Goal: Information Seeking & Learning: Learn about a topic

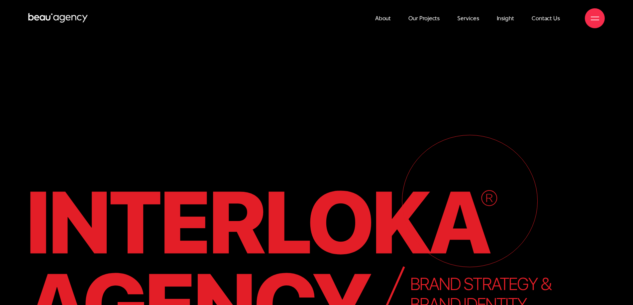
click at [544, 17] on link "Contact Us" at bounding box center [546, 18] width 28 height 37
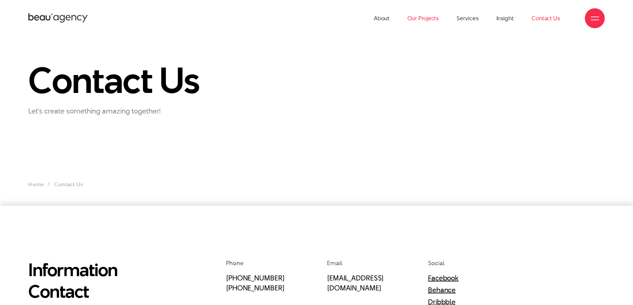
click at [417, 16] on link "Our Projects" at bounding box center [423, 18] width 31 height 37
click at [424, 18] on link "Our Projects" at bounding box center [423, 18] width 31 height 37
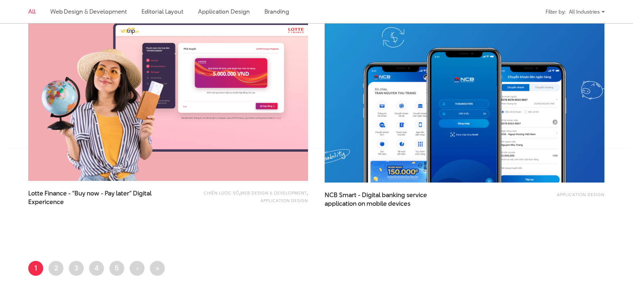
scroll to position [1596, 0]
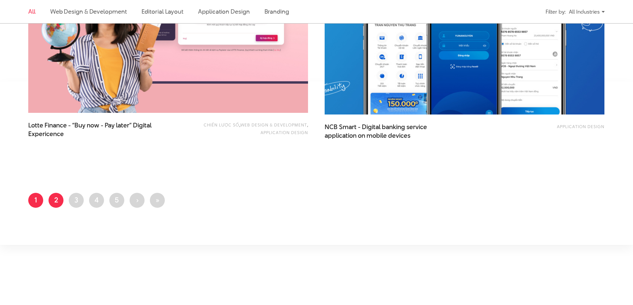
click at [59, 200] on link "Page 2" at bounding box center [56, 200] width 15 height 15
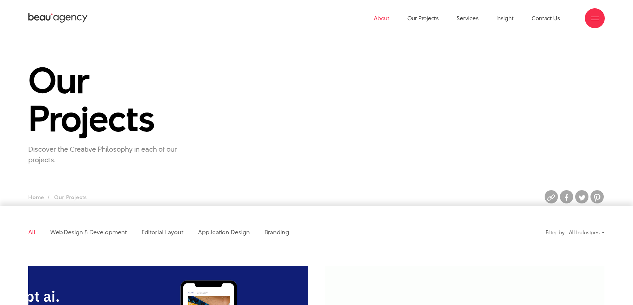
click at [389, 20] on link "About" at bounding box center [382, 18] width 16 height 37
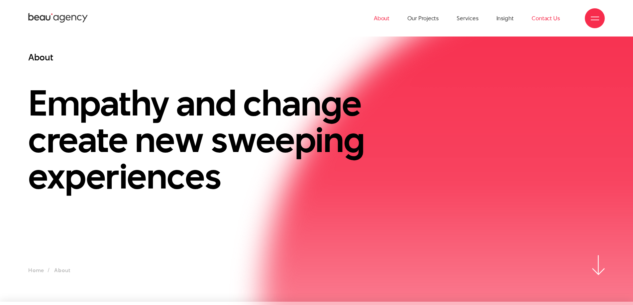
click at [544, 19] on link "Contact Us" at bounding box center [546, 18] width 28 height 37
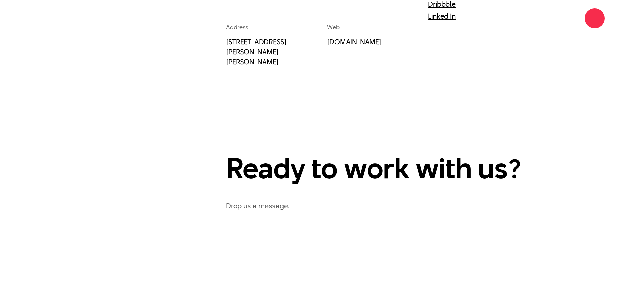
scroll to position [199, 0]
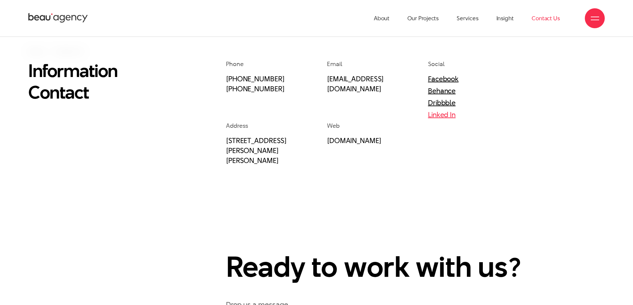
click at [436, 116] on link "Linked In" at bounding box center [442, 115] width 28 height 10
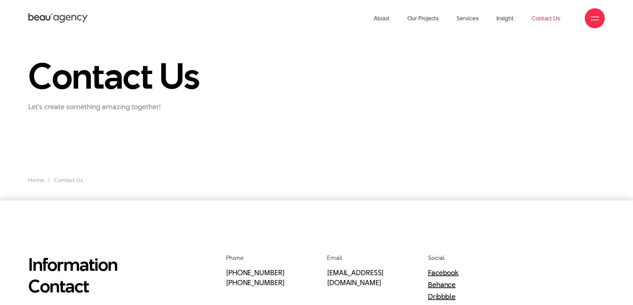
scroll to position [0, 0]
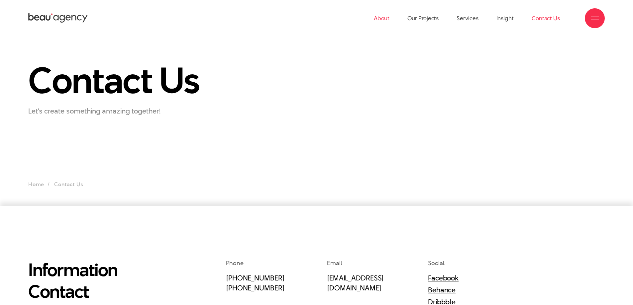
click at [381, 18] on link "About" at bounding box center [382, 18] width 16 height 37
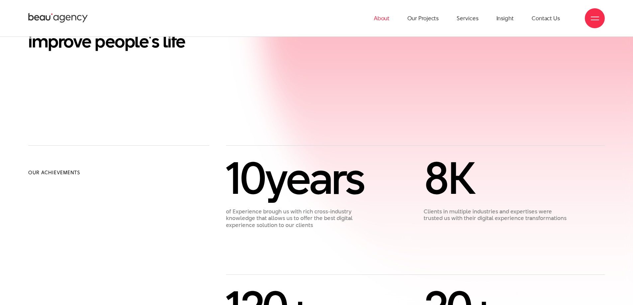
scroll to position [366, 0]
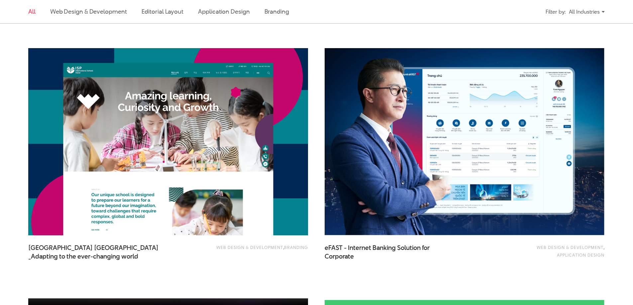
scroll to position [731, 0]
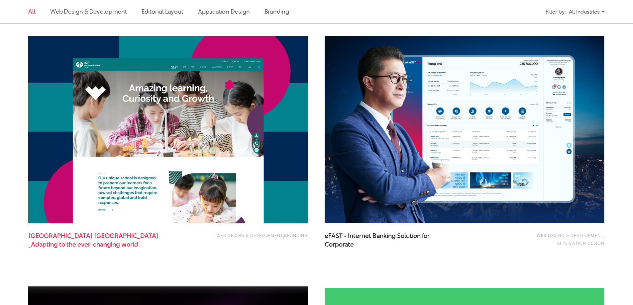
click at [112, 238] on span "Westlink International School Hanoi - Adapting to the ever-changing world" at bounding box center [94, 240] width 133 height 17
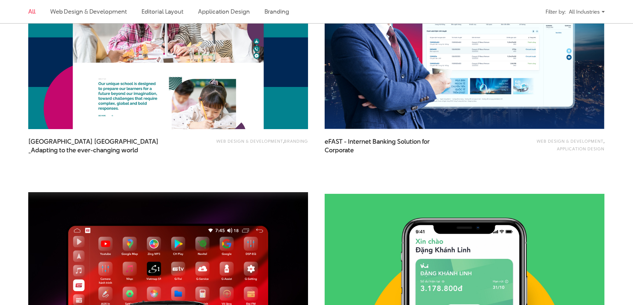
scroll to position [864, 0]
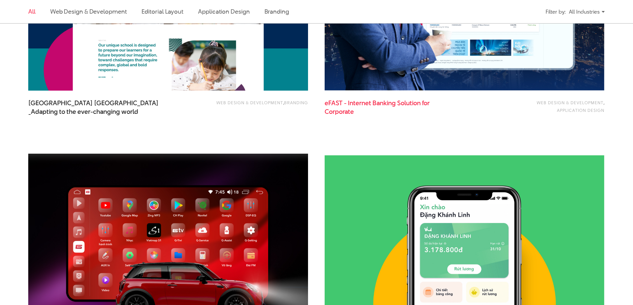
click at [346, 102] on span "eFAST - Internet Banking Solution for Corporate" at bounding box center [391, 107] width 133 height 17
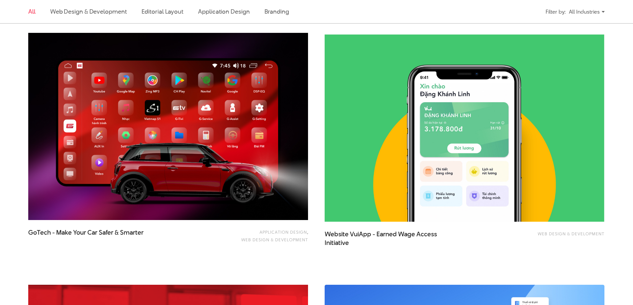
scroll to position [997, 0]
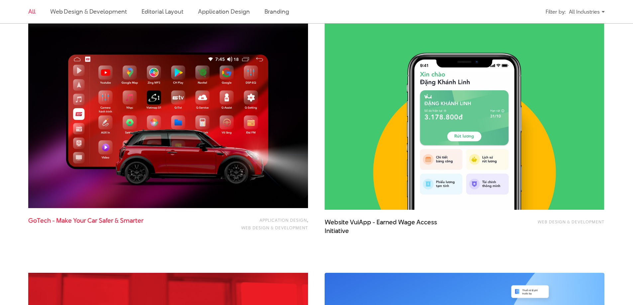
click at [116, 221] on span "GoTech - Make Your Car Safer & Smarter" at bounding box center [94, 225] width 133 height 17
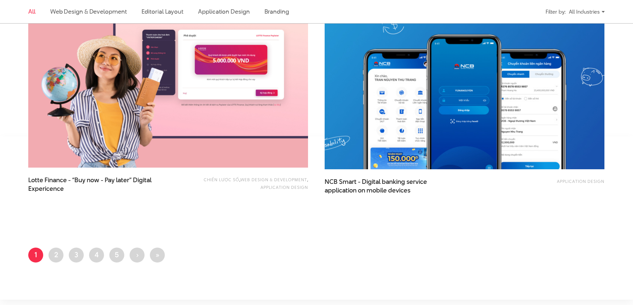
scroll to position [1596, 0]
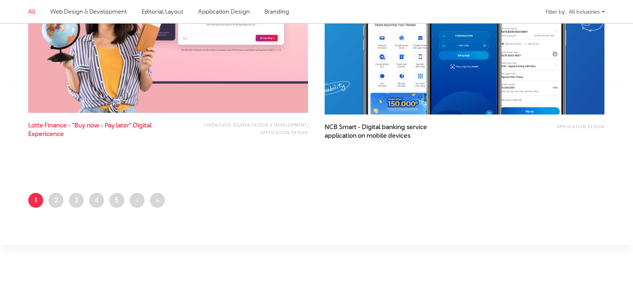
click at [43, 126] on span "Lotte Finance - “Buy now - Pay later” Digital Expericence" at bounding box center [94, 129] width 133 height 17
click at [56, 197] on link "Page 2" at bounding box center [56, 200] width 15 height 15
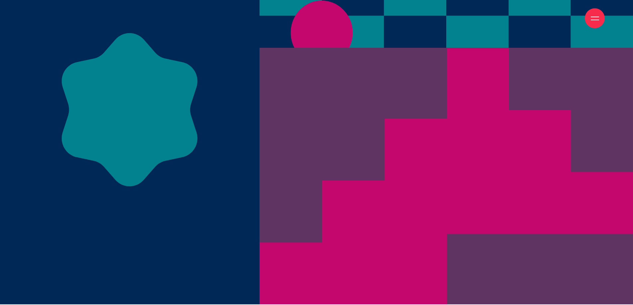
scroll to position [3125, 0]
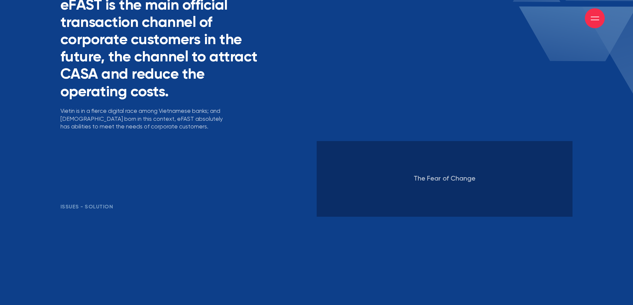
scroll to position [1994, 0]
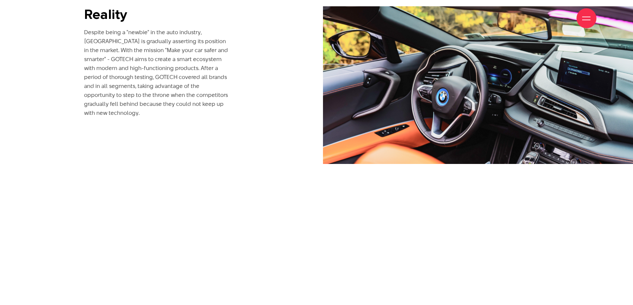
scroll to position [1354, 0]
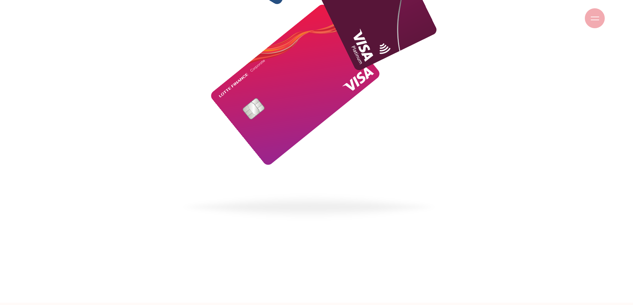
scroll to position [1230, 0]
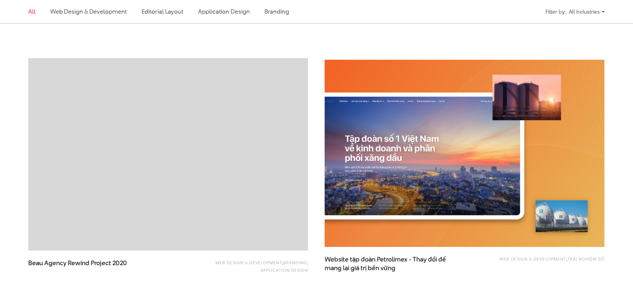
scroll to position [997, 0]
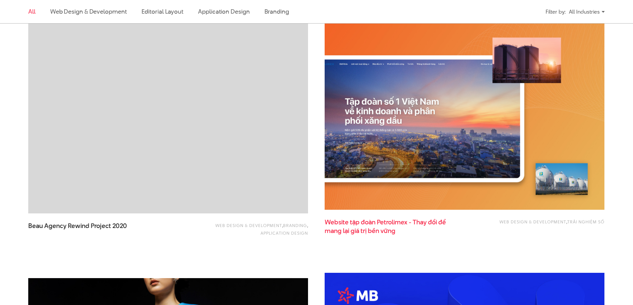
click at [348, 224] on span "Website tập đoàn Petrolimex - Thay đổi để mang lại giá trị bền vững" at bounding box center [391, 226] width 133 height 17
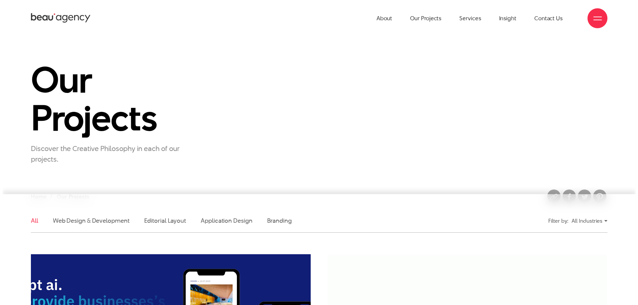
scroll to position [0, 0]
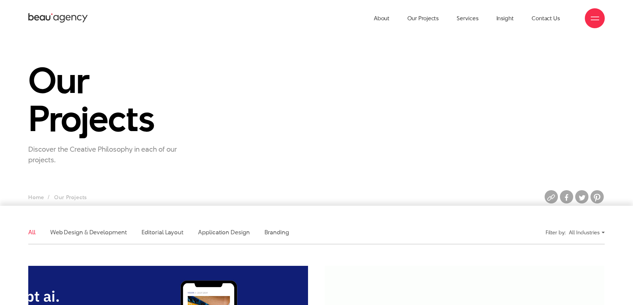
click at [599, 18] on div at bounding box center [595, 18] width 20 height 20
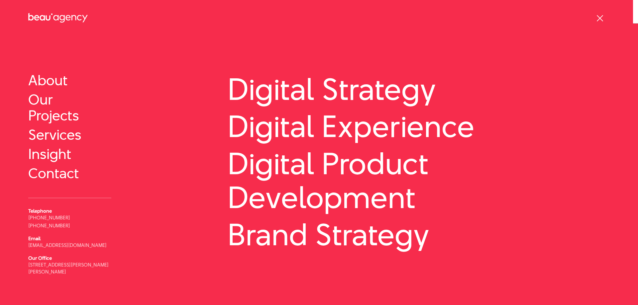
scroll to position [31, 0]
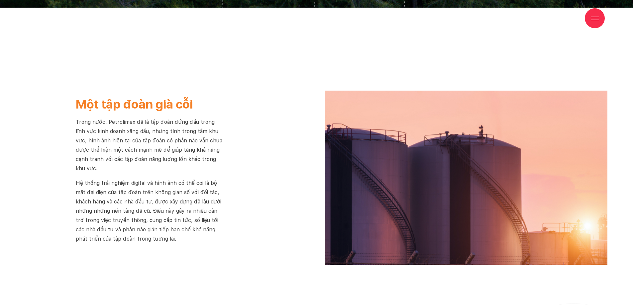
scroll to position [1130, 0]
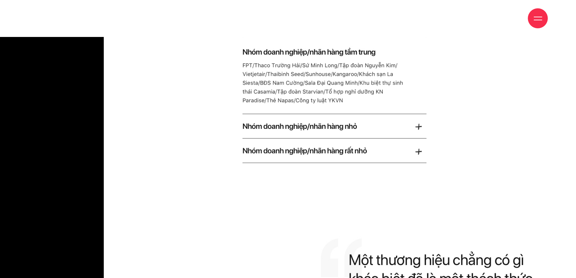
scroll to position [2121, 0]
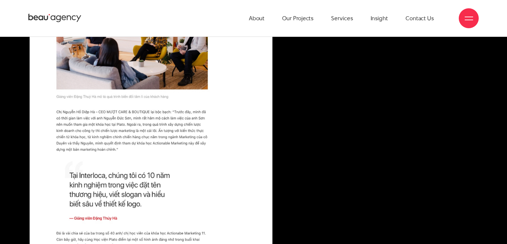
scroll to position [4187, 0]
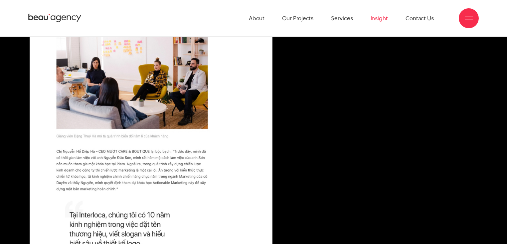
click at [378, 19] on link "Insight" at bounding box center [378, 18] width 17 height 37
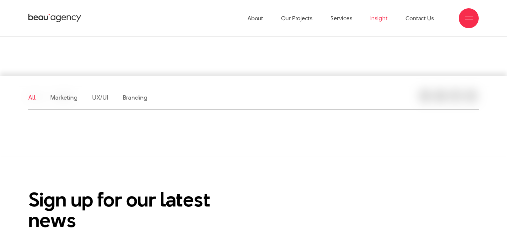
scroll to position [106, 0]
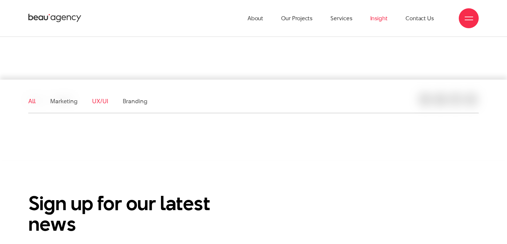
click at [99, 101] on link "UX/UI" at bounding box center [100, 101] width 16 height 8
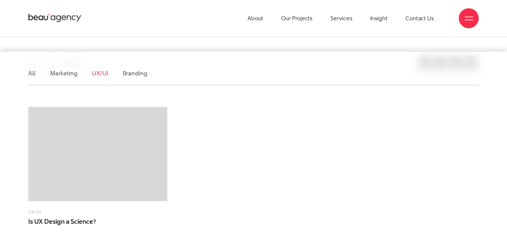
scroll to position [80, 0]
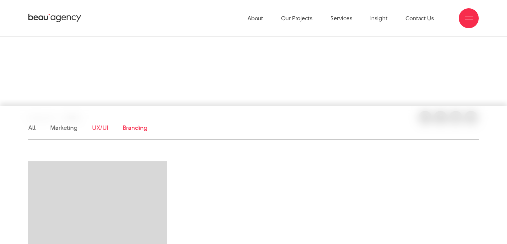
click at [143, 128] on link "Branding" at bounding box center [135, 128] width 25 height 8
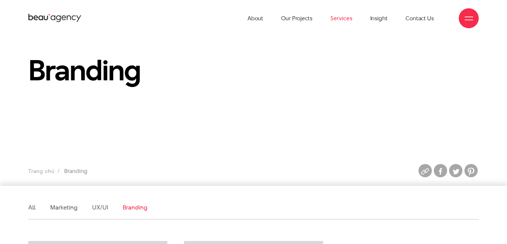
click at [343, 17] on link "Services" at bounding box center [341, 18] width 22 height 37
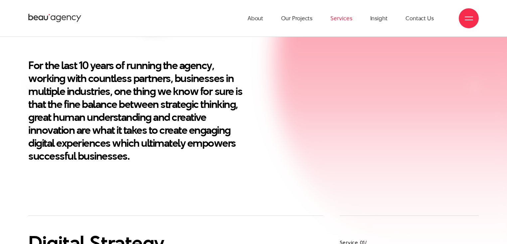
scroll to position [182, 0]
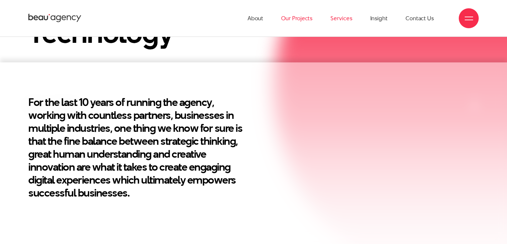
drag, startPoint x: 289, startPoint y: 19, endPoint x: 290, endPoint y: 23, distance: 3.6
click at [289, 19] on link "Our Projects" at bounding box center [296, 18] width 31 height 37
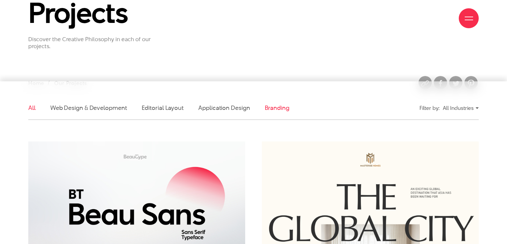
scroll to position [106, 0]
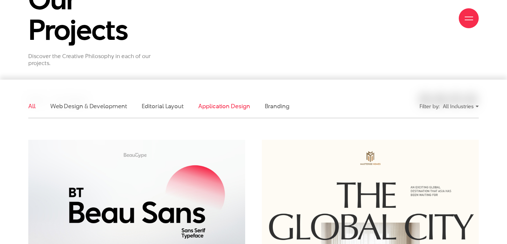
click at [222, 108] on link "Application Design" at bounding box center [224, 106] width 52 height 8
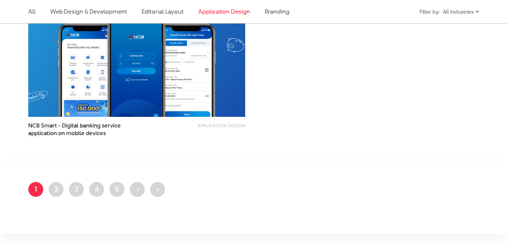
scroll to position [679, 0]
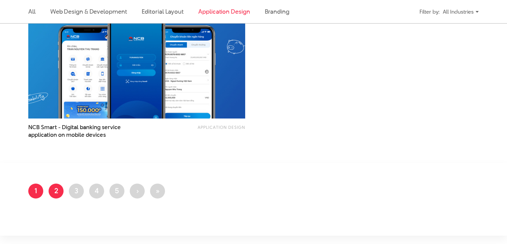
click at [56, 190] on link "Page 2" at bounding box center [56, 191] width 15 height 15
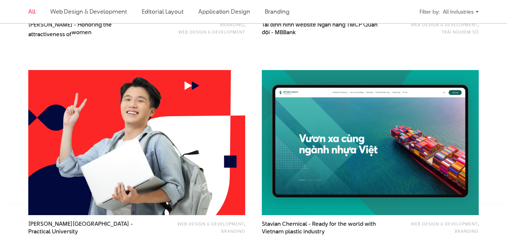
scroll to position [1276, 0]
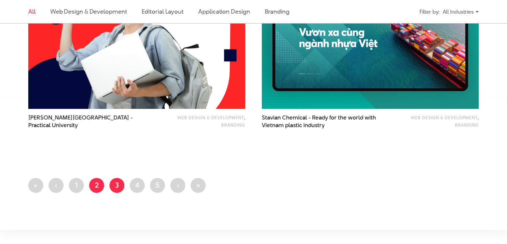
click at [118, 186] on link "Page 3" at bounding box center [116, 185] width 15 height 15
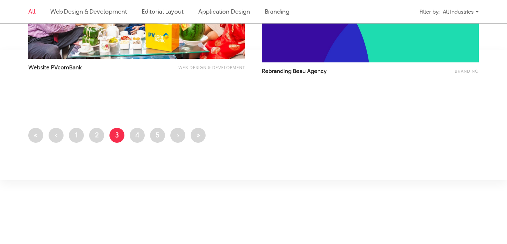
scroll to position [1356, 0]
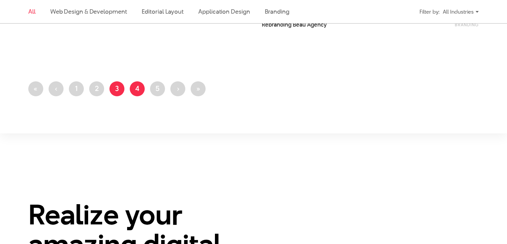
click at [139, 87] on link "Page 4" at bounding box center [137, 88] width 15 height 15
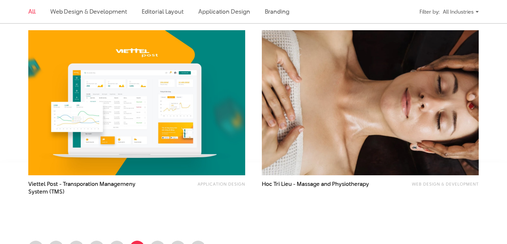
scroll to position [1303, 0]
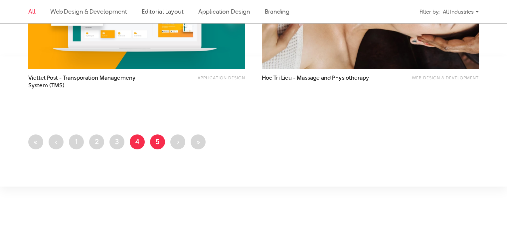
click at [159, 139] on link "Page 5" at bounding box center [157, 142] width 15 height 15
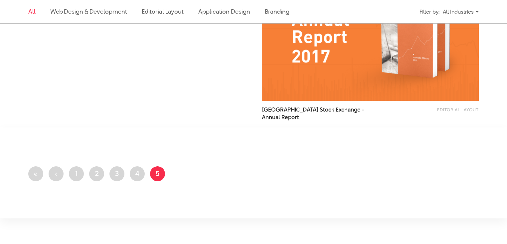
scroll to position [878, 0]
